Goal: Find specific page/section: Find specific page/section

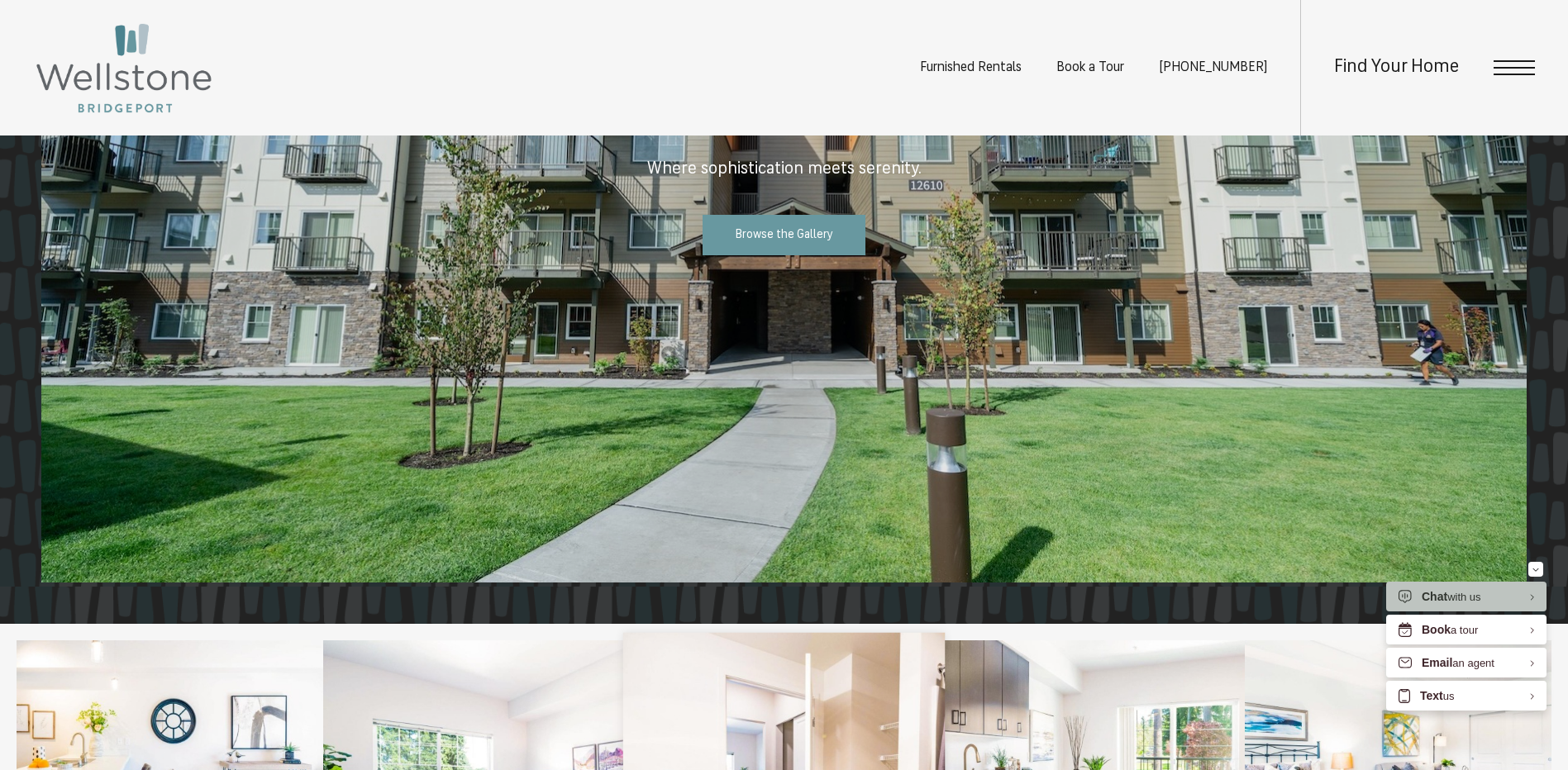
scroll to position [1817, 0]
click at [1511, 62] on span "Open Menu" at bounding box center [1514, 61] width 42 height 2
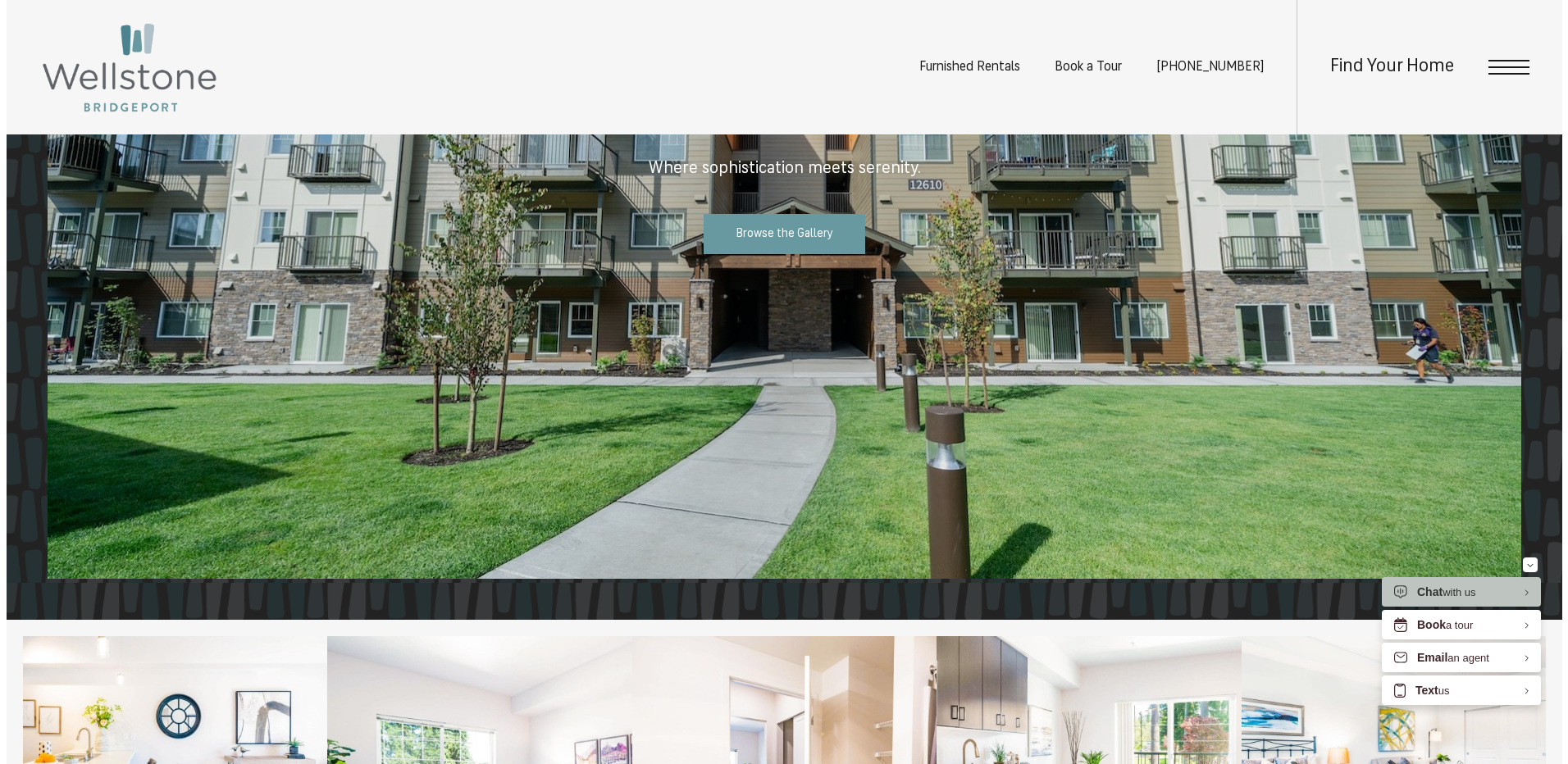
scroll to position [0, 0]
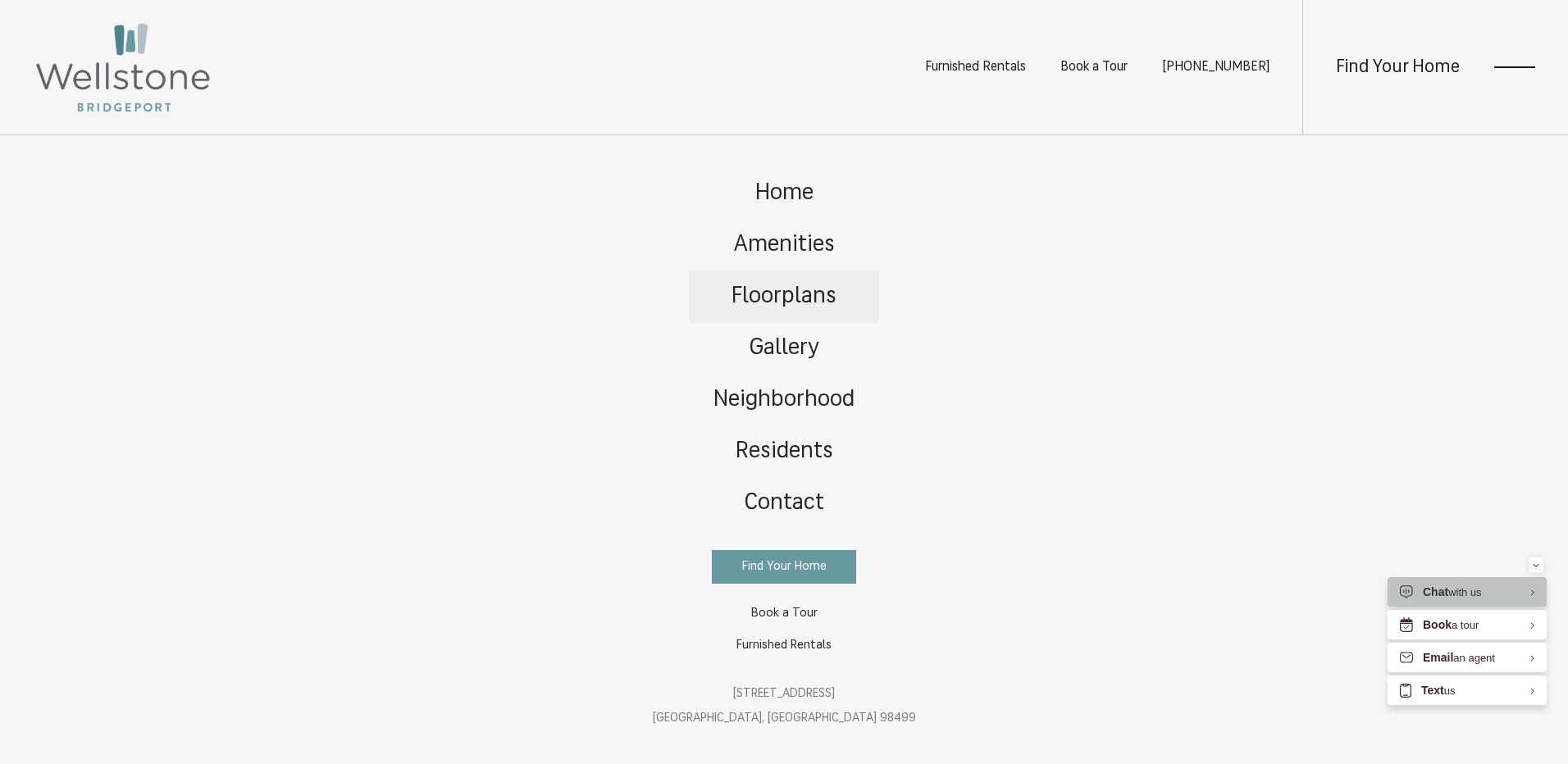
click at [796, 306] on span "Floorplans" at bounding box center [783, 297] width 105 height 23
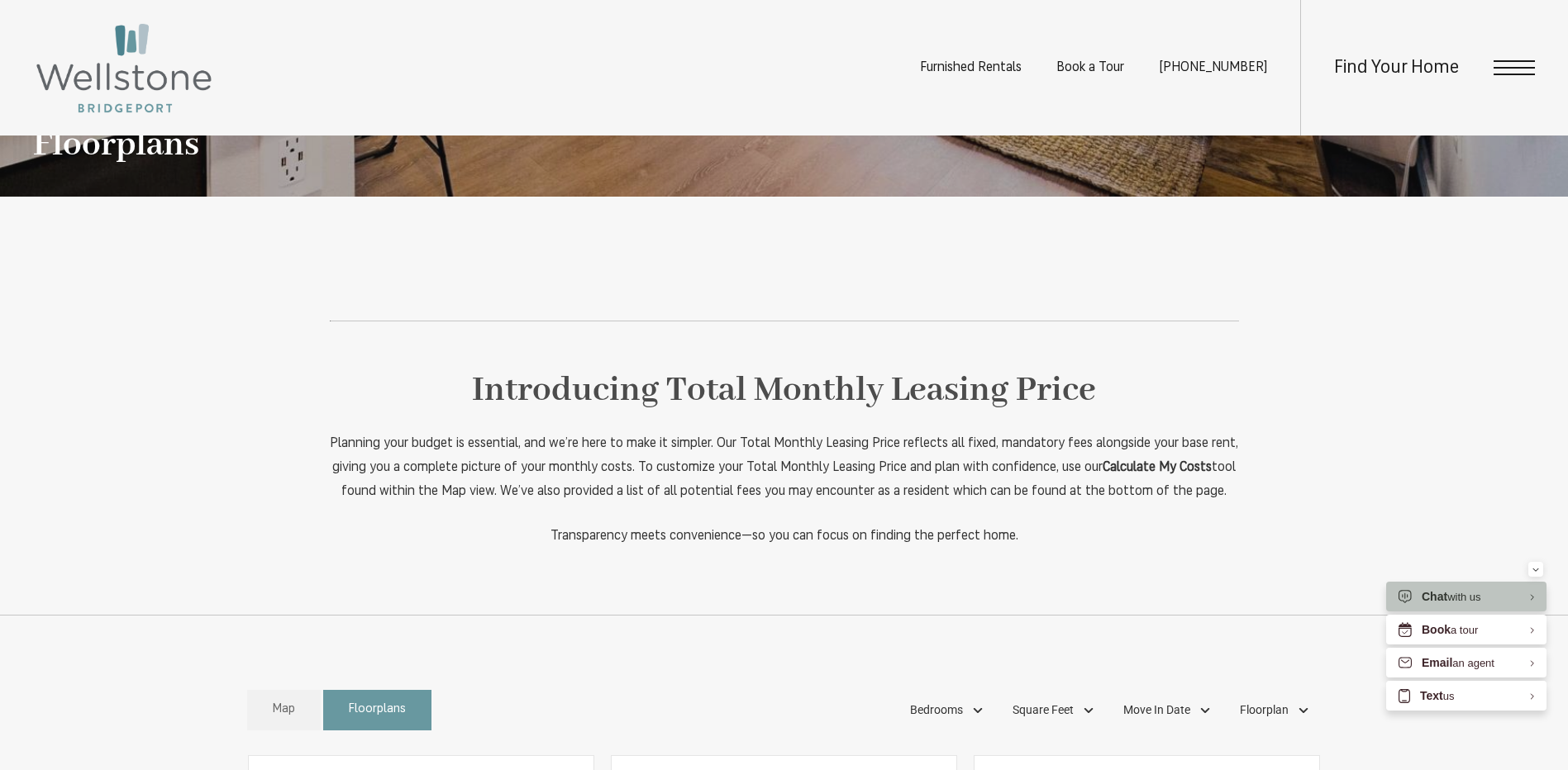
scroll to position [909, 0]
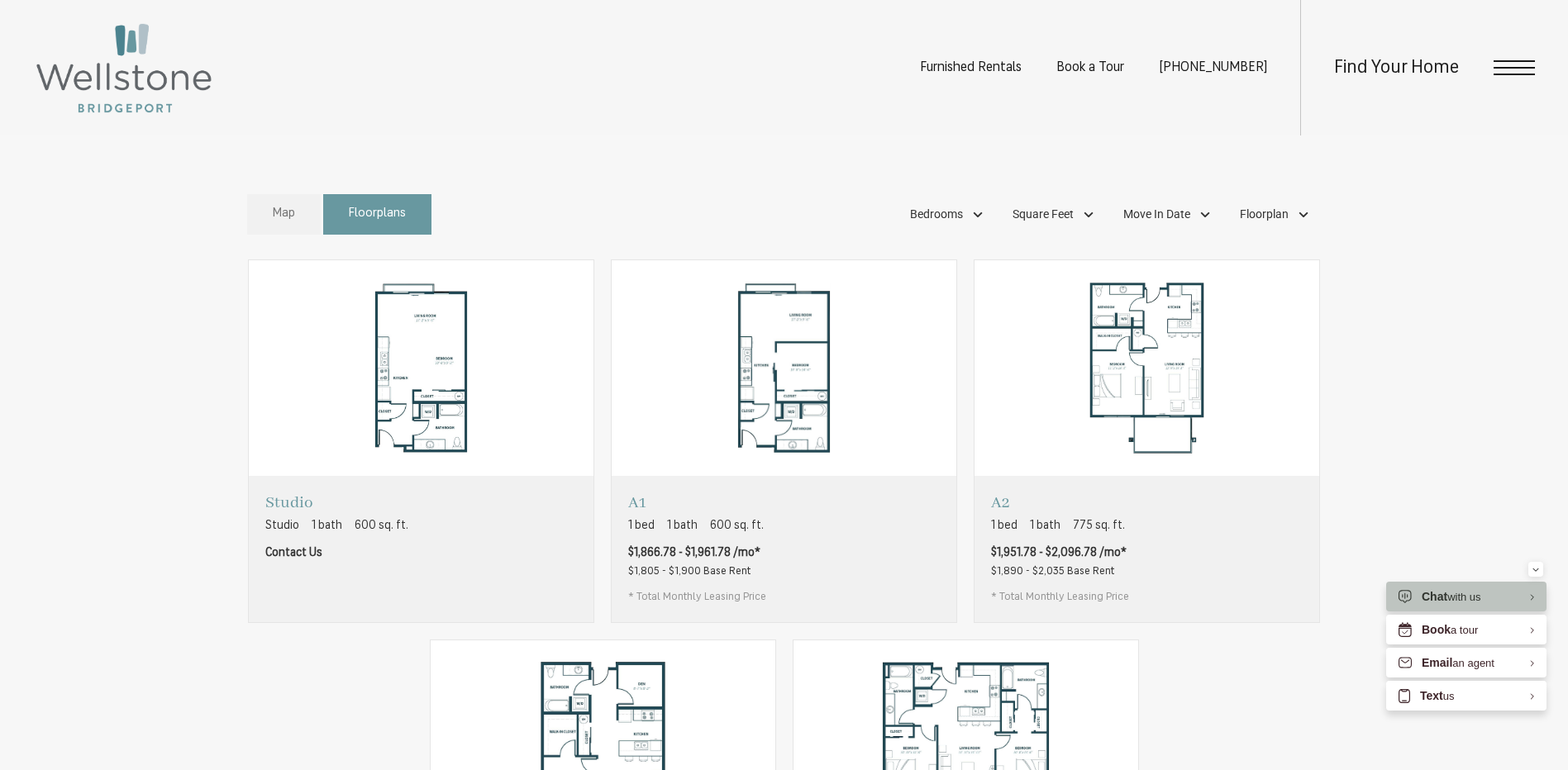
click at [289, 224] on span "Map" at bounding box center [284, 214] width 22 height 19
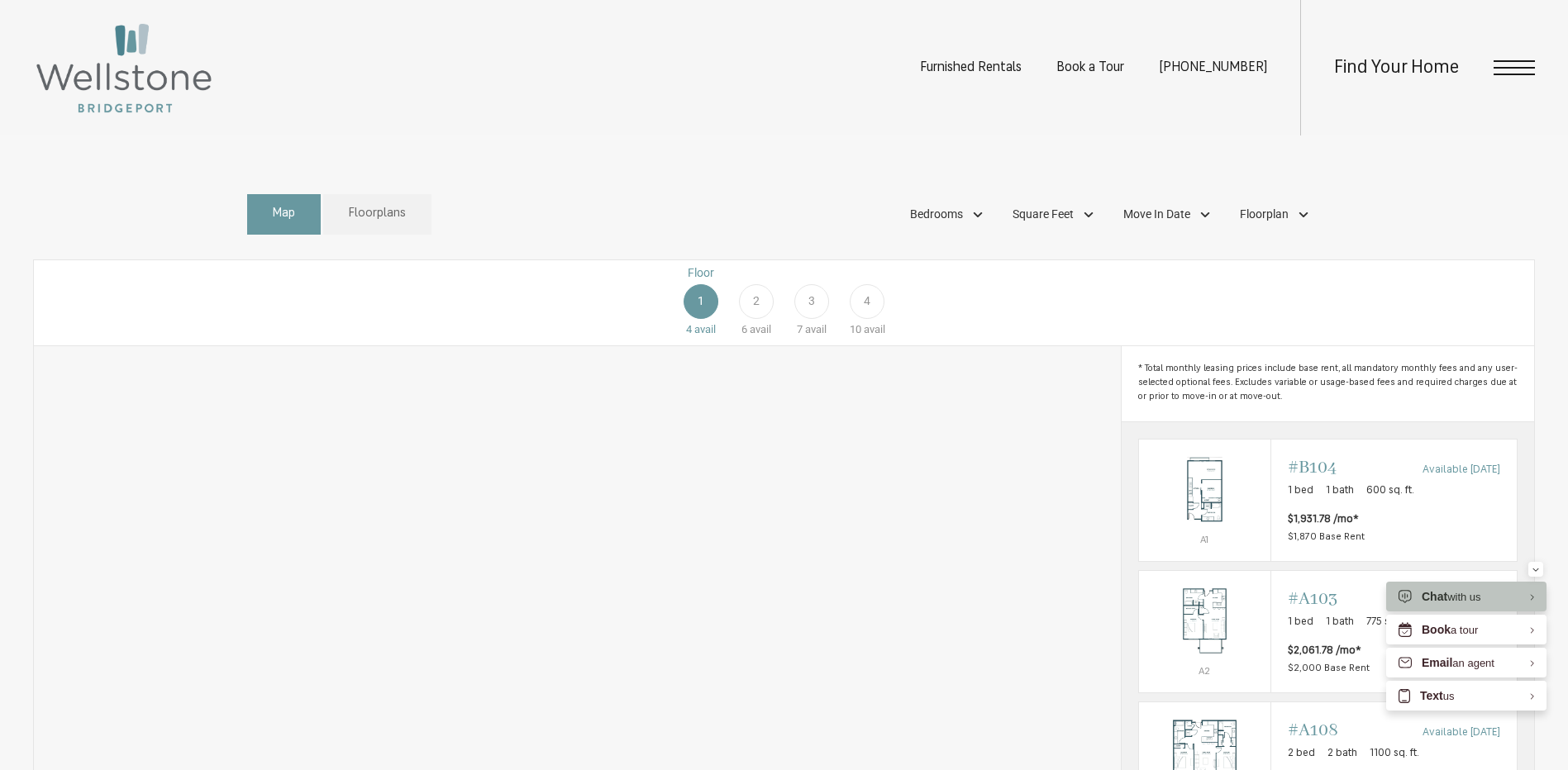
click at [749, 319] on div "2" at bounding box center [756, 301] width 35 height 35
